Goal: Transaction & Acquisition: Purchase product/service

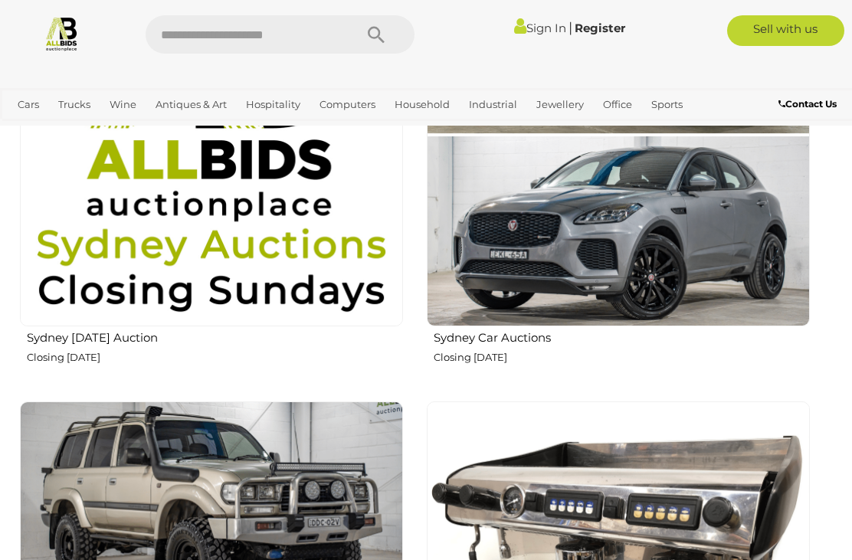
scroll to position [1502, 0]
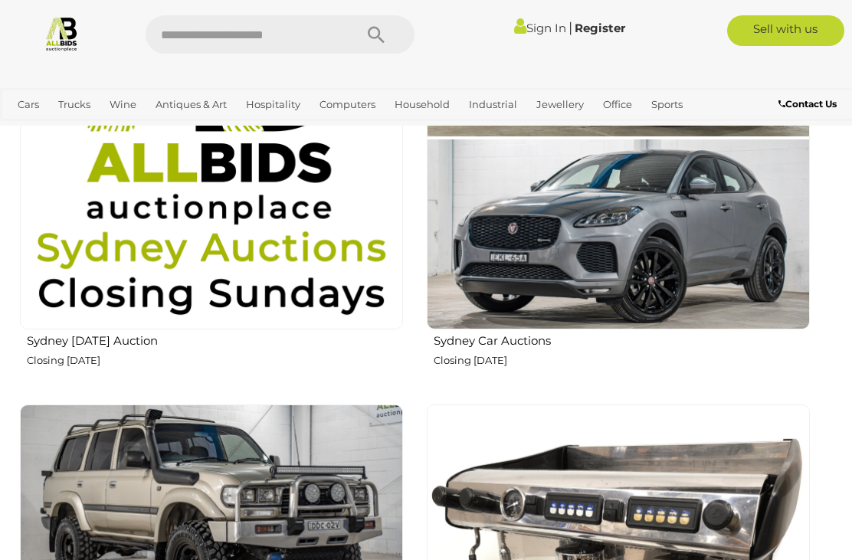
click at [133, 263] on img at bounding box center [211, 137] width 383 height 383
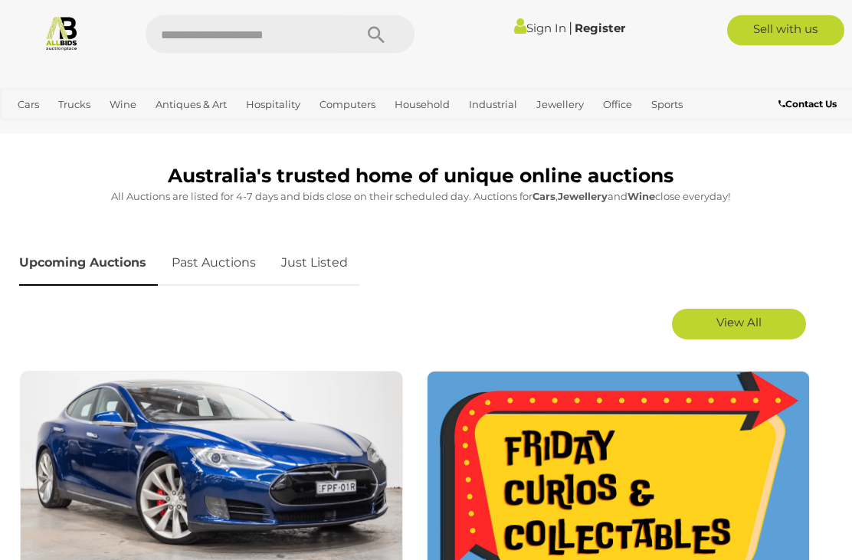
scroll to position [575, 0]
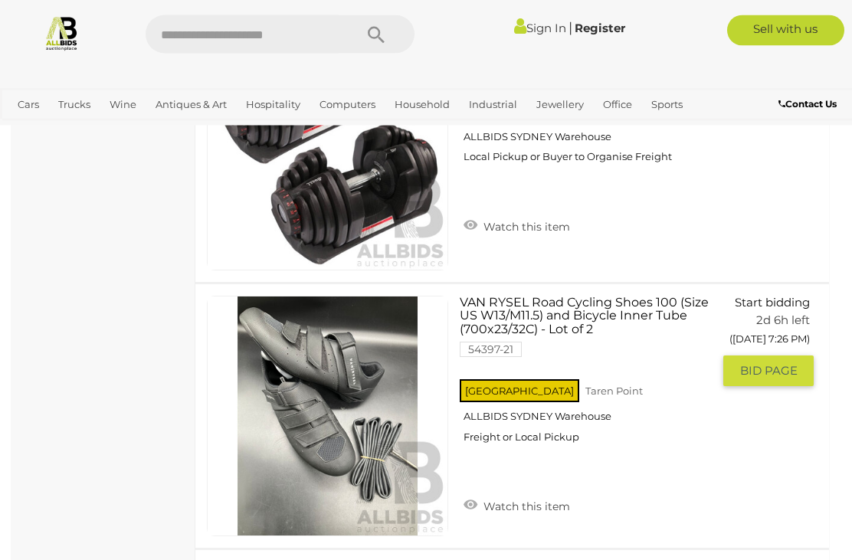
scroll to position [3413, 0]
click at [633, 303] on link "VAN RYSEL Road Cycling Shoes 100 (Size US W13/M11.5) and Bicycle Inner Tube (70…" at bounding box center [591, 375] width 241 height 159
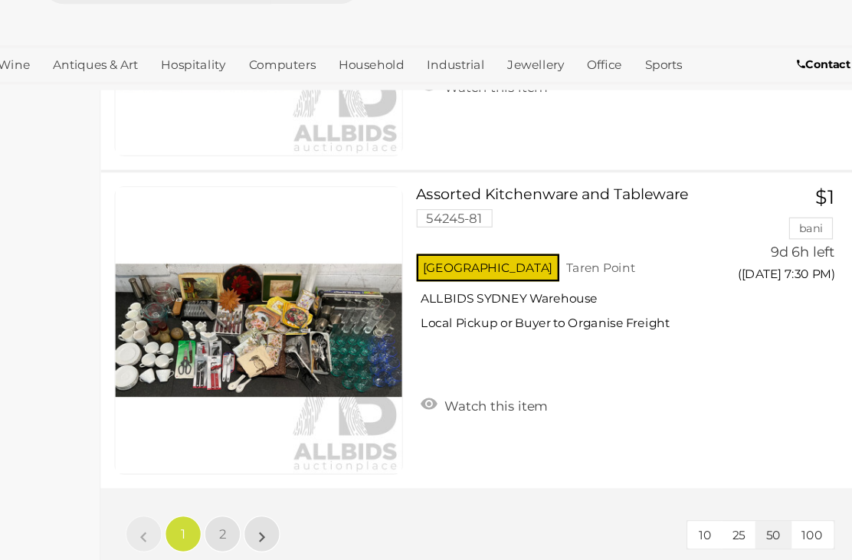
scroll to position [13132, 0]
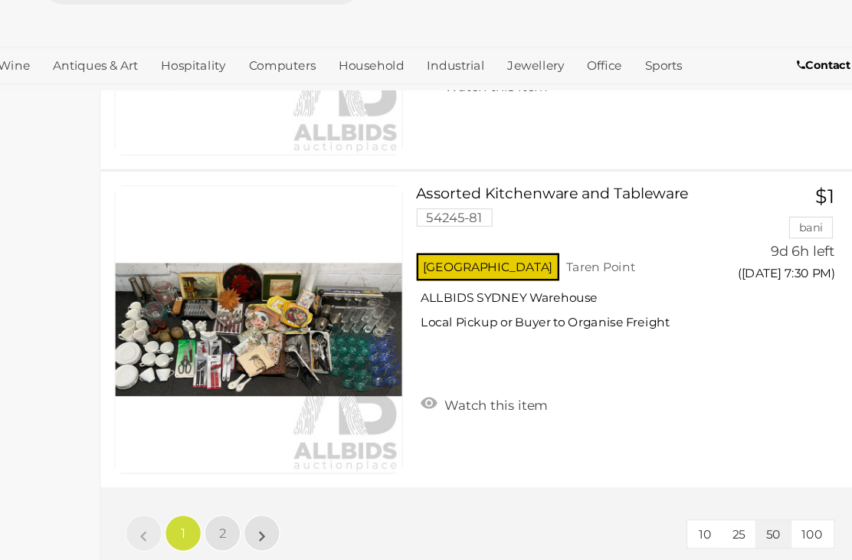
click at [294, 489] on span "2" at bounding box center [297, 496] width 6 height 14
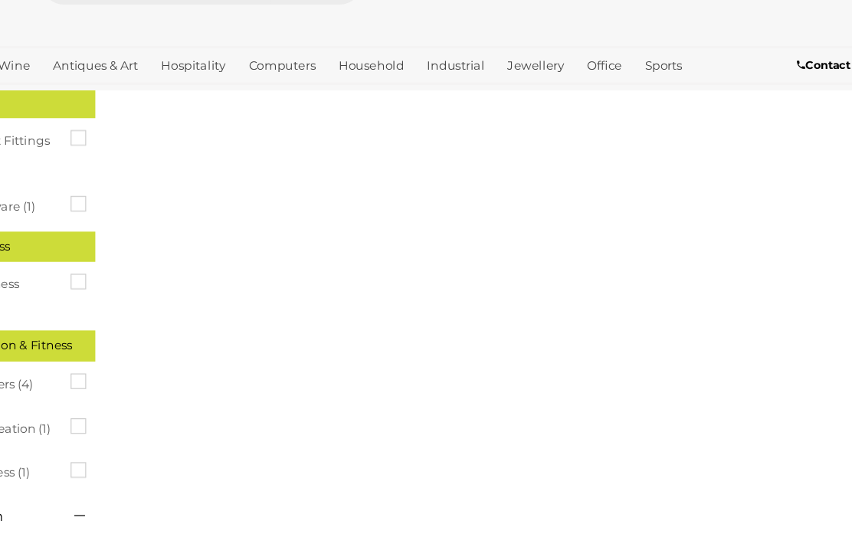
scroll to position [79, 0]
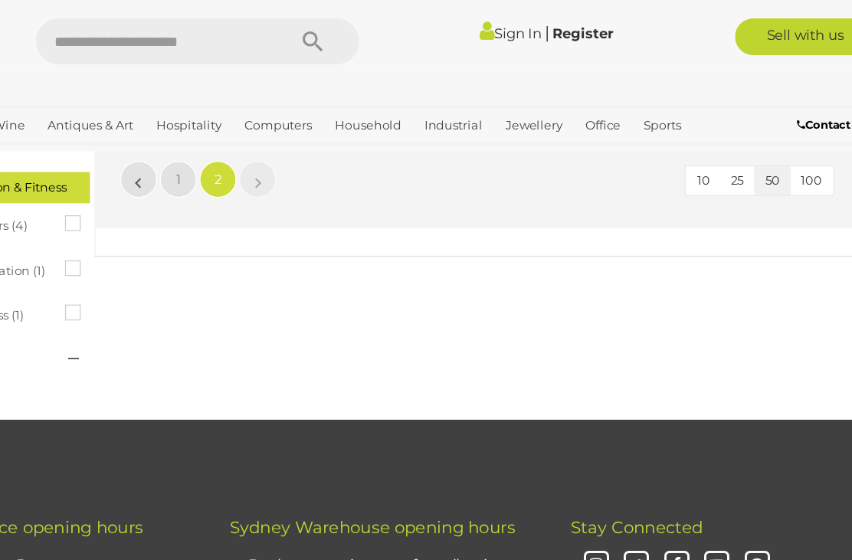
scroll to position [1360, 0]
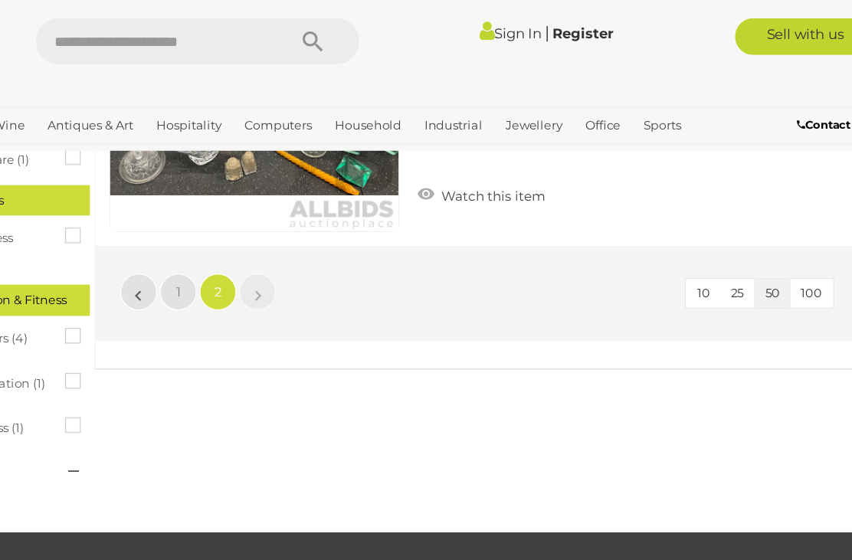
click at [263, 239] on span "1" at bounding box center [265, 243] width 4 height 14
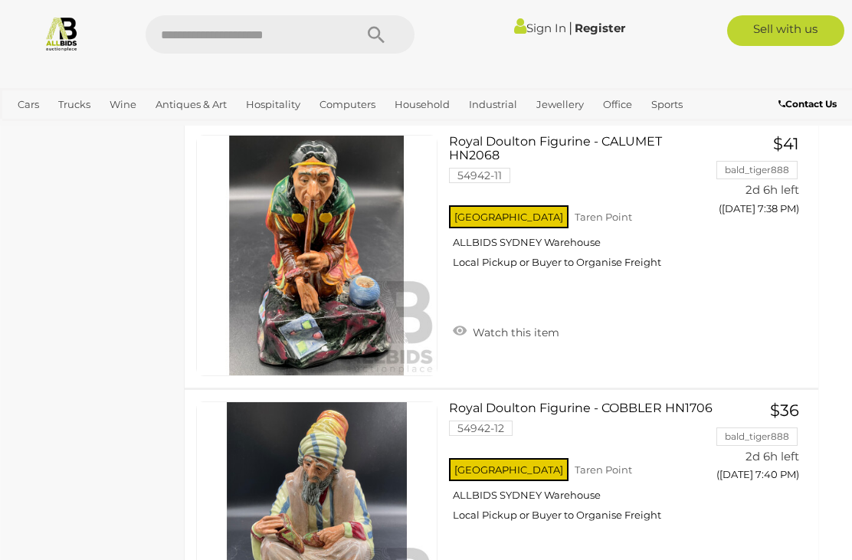
scroll to position [5199, 11]
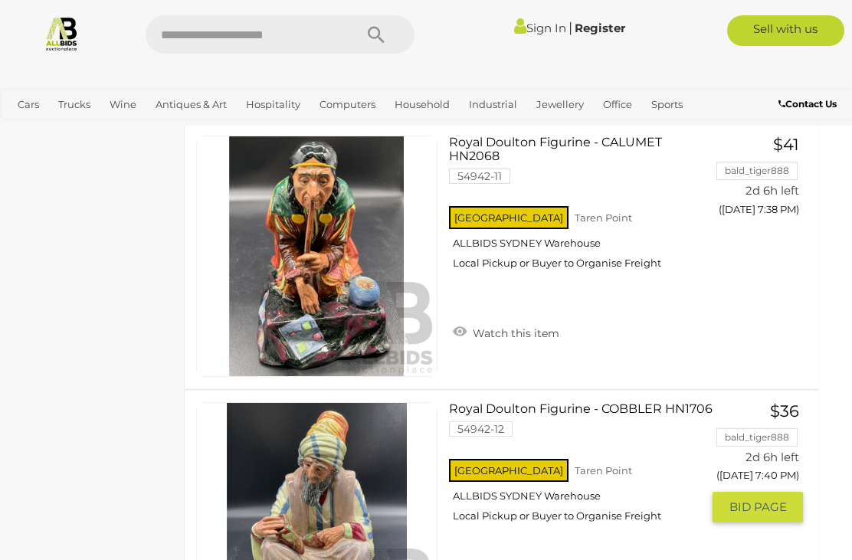
click at [362, 559] on img at bounding box center [317, 523] width 240 height 240
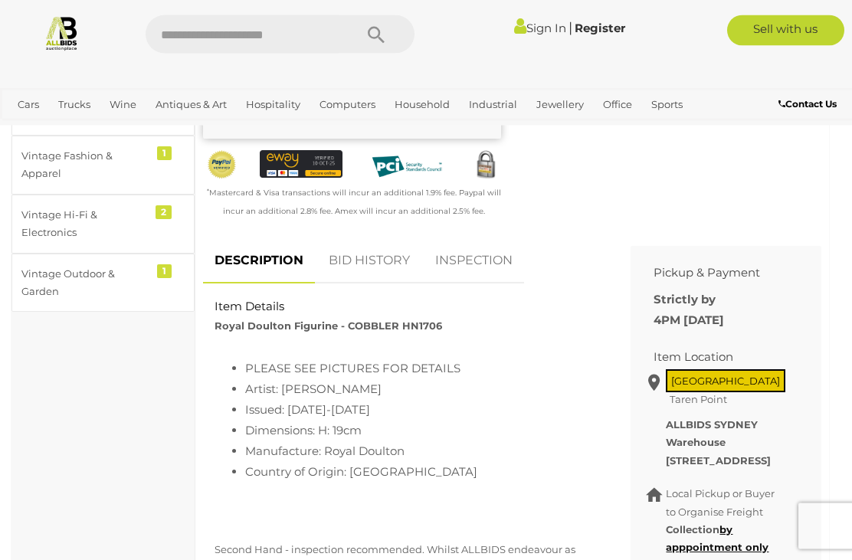
scroll to position [536, 0]
click at [482, 259] on link "INSPECTION" at bounding box center [474, 260] width 100 height 45
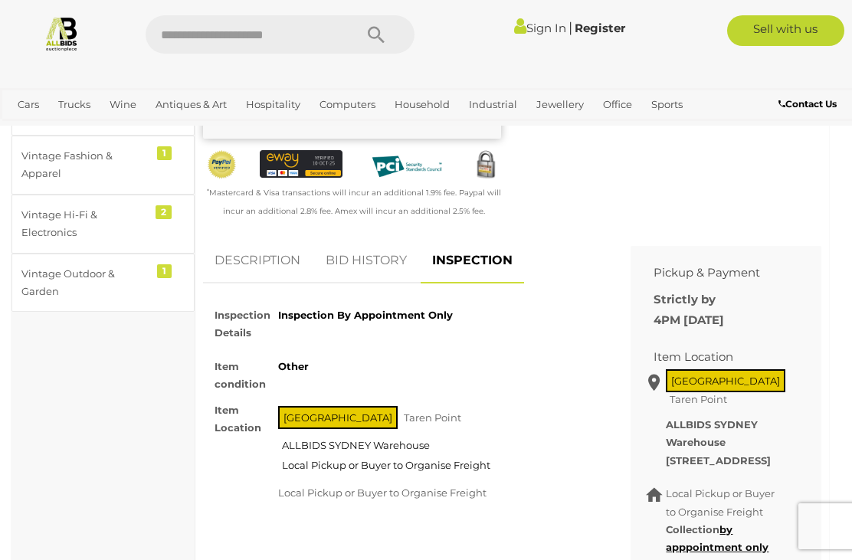
click at [381, 251] on link "BID HISTORY" at bounding box center [366, 260] width 104 height 45
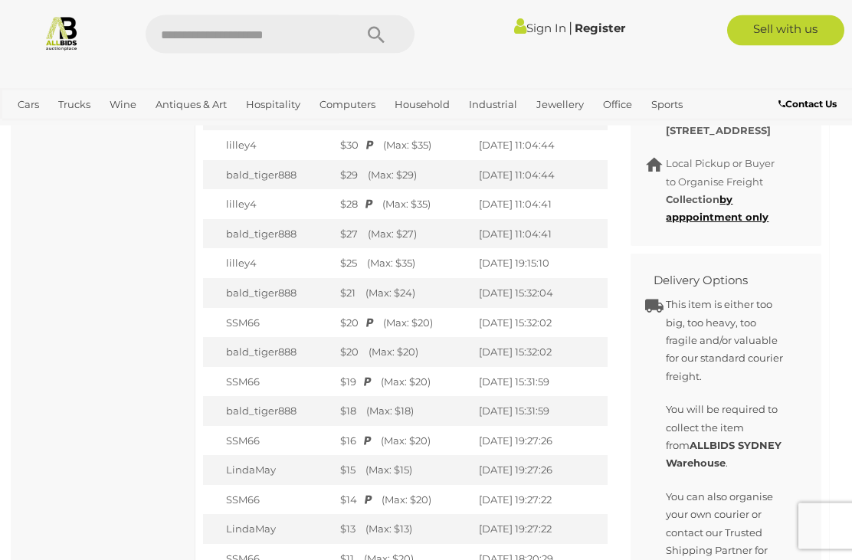
scroll to position [867, 0]
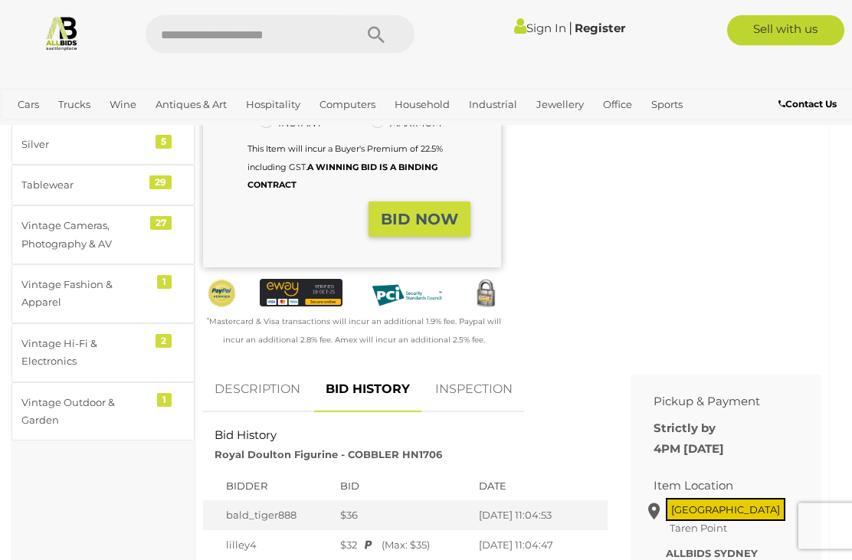
click at [272, 376] on link "DESCRIPTION" at bounding box center [257, 390] width 109 height 45
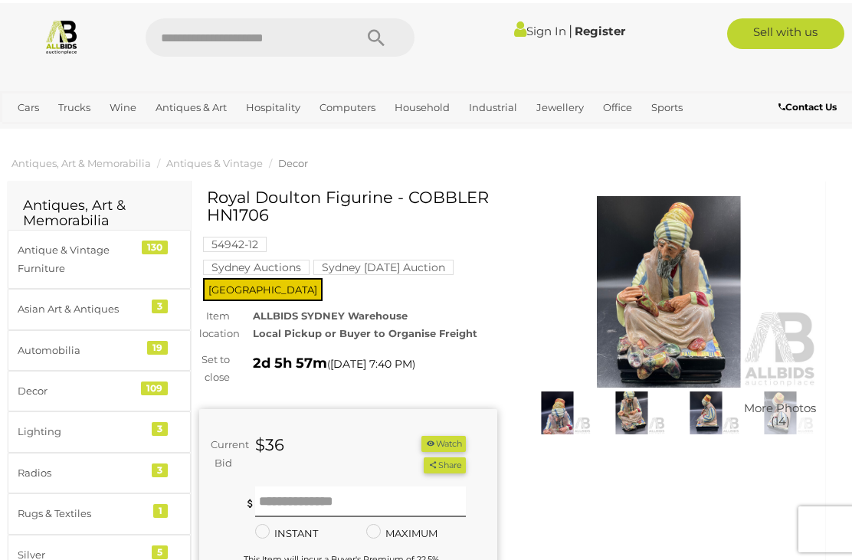
scroll to position [0, 11]
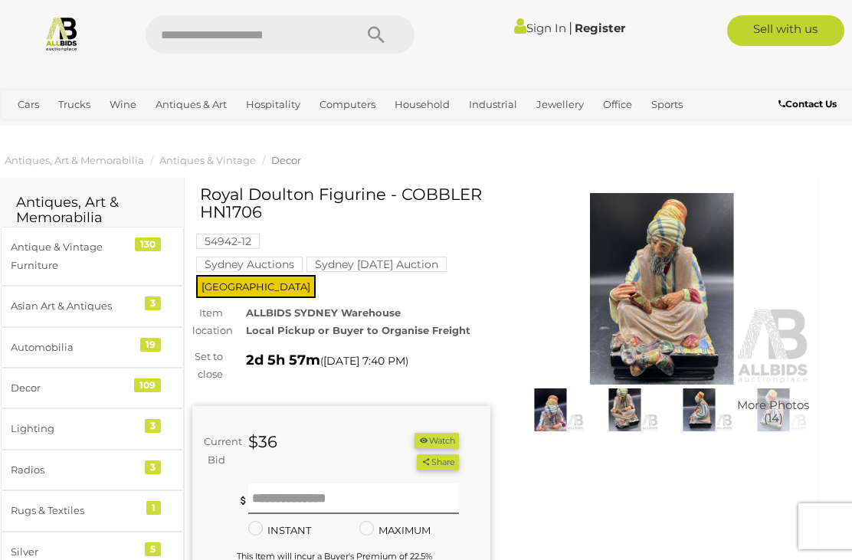
click at [650, 263] on img at bounding box center [662, 288] width 298 height 191
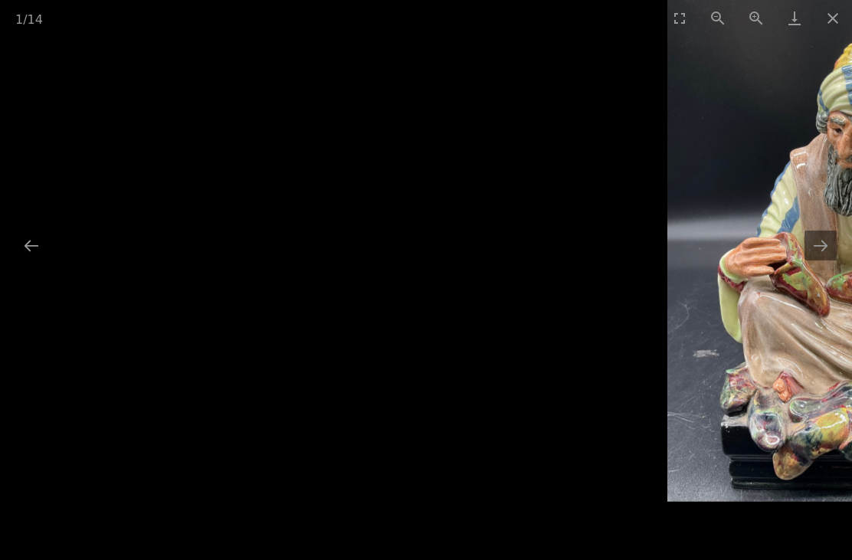
click at [819, 237] on button "Next slide" at bounding box center [820, 246] width 32 height 30
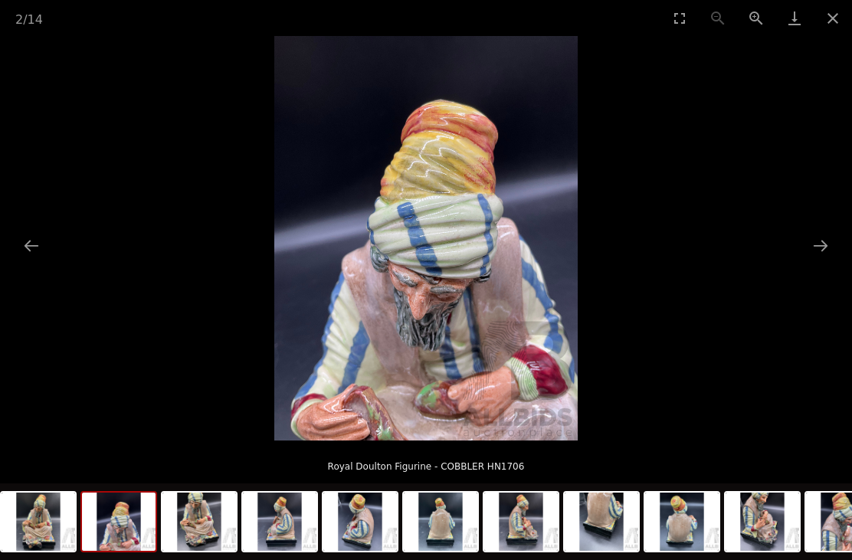
click at [823, 246] on button "Next slide" at bounding box center [820, 246] width 32 height 30
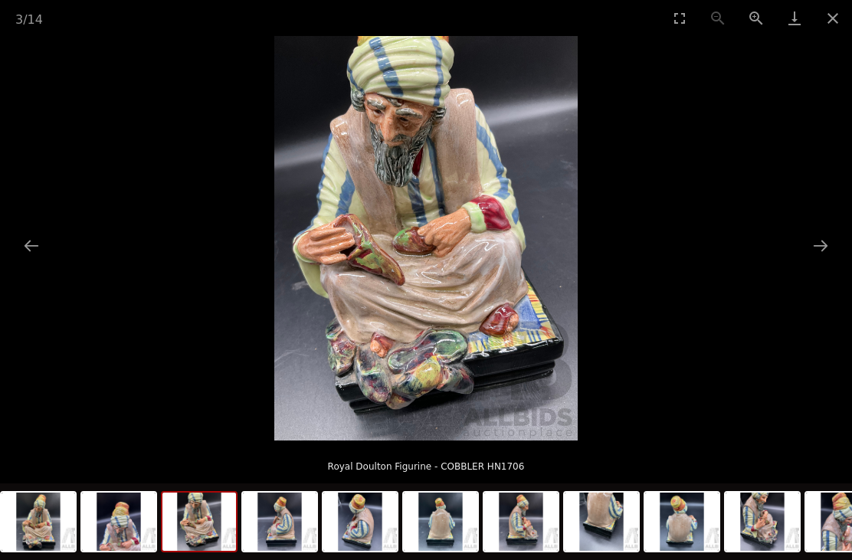
click at [820, 245] on button "Next slide" at bounding box center [820, 246] width 32 height 30
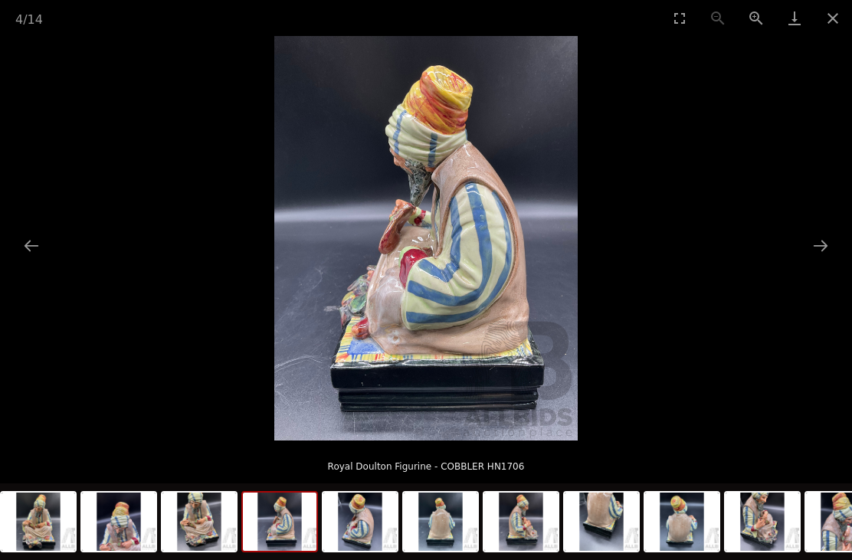
click at [826, 242] on button "Next slide" at bounding box center [820, 246] width 32 height 30
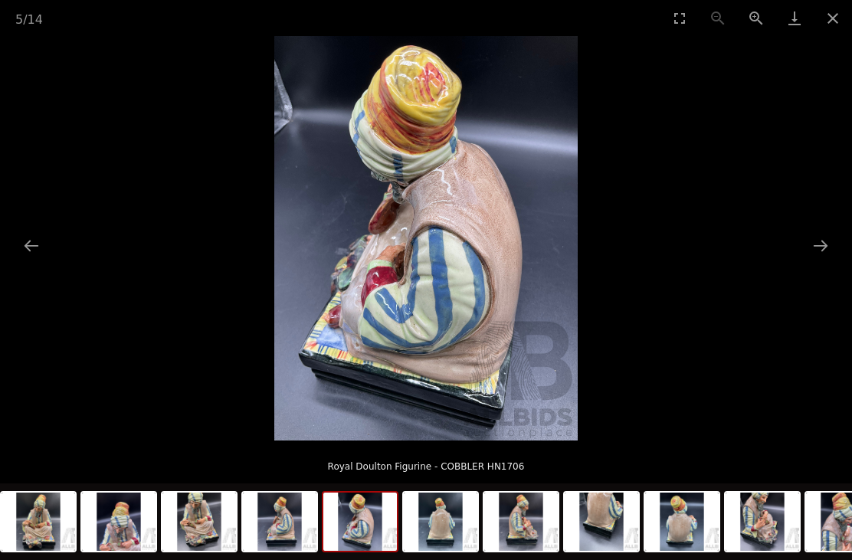
click at [817, 247] on button "Next slide" at bounding box center [820, 246] width 32 height 30
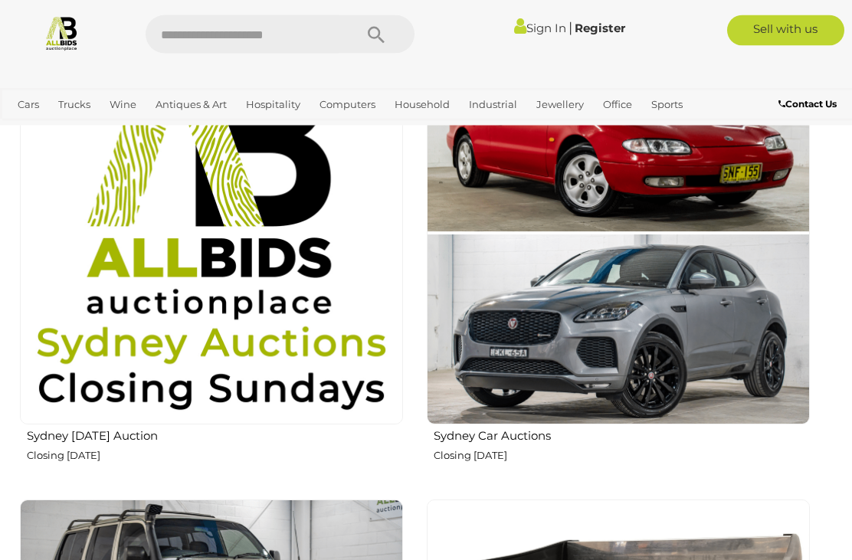
scroll to position [1406, 0]
click at [181, 293] on img at bounding box center [211, 233] width 383 height 383
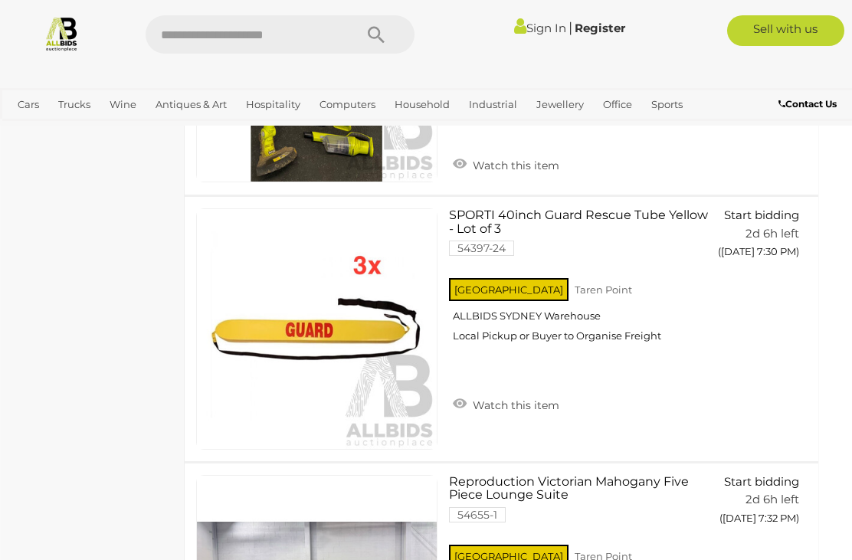
scroll to position [4023, 11]
